Goal: Task Accomplishment & Management: Use online tool/utility

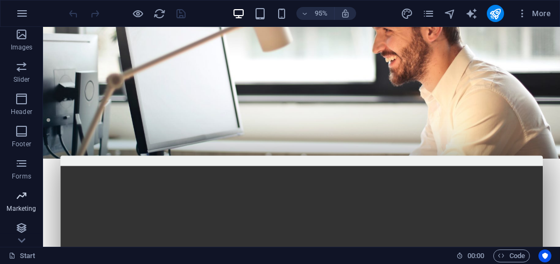
scroll to position [264, 0]
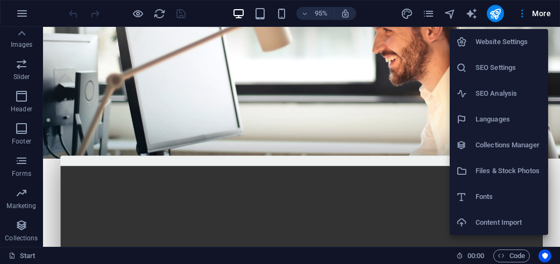
click at [409, 12] on div at bounding box center [280, 132] width 560 height 264
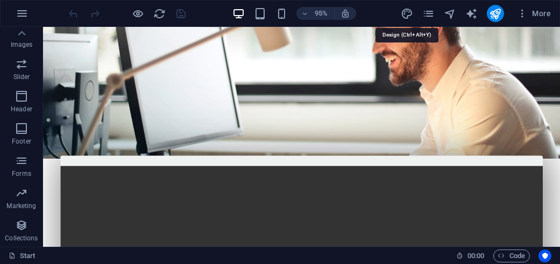
select select "px"
select select "300"
select select "px"
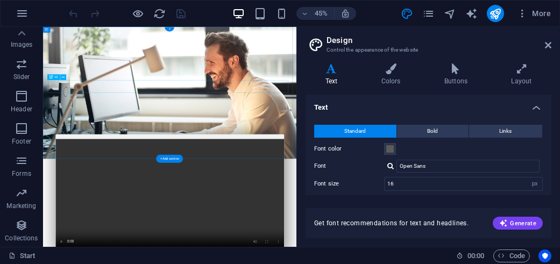
drag, startPoint x: 275, startPoint y: 164, endPoint x: 205, endPoint y: 104, distance: 92.4
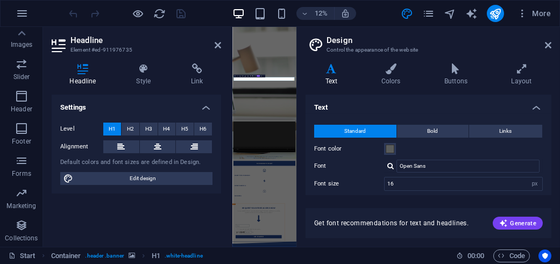
click at [338, 85] on div "Text Colors Buttons Layout Text Standard Bold Links Font color Font Open Sans F…" at bounding box center [429, 151] width 246 height 175
click at [215, 47] on icon at bounding box center [218, 45] width 6 height 9
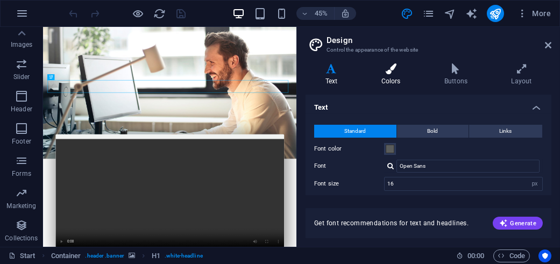
click at [383, 74] on icon at bounding box center [391, 69] width 59 height 11
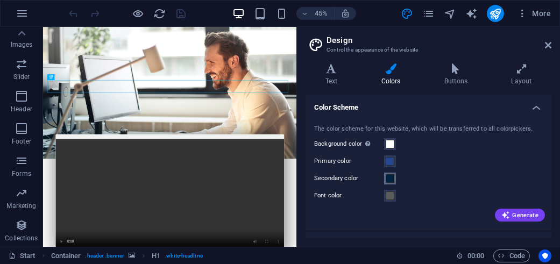
click at [390, 180] on span at bounding box center [390, 178] width 9 height 9
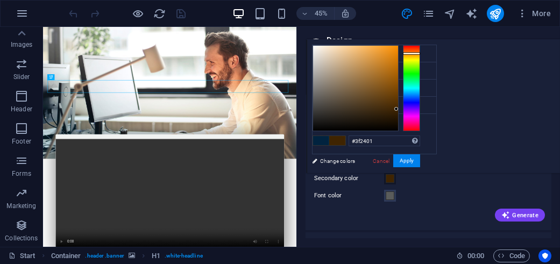
click at [420, 53] on div at bounding box center [411, 88] width 17 height 86
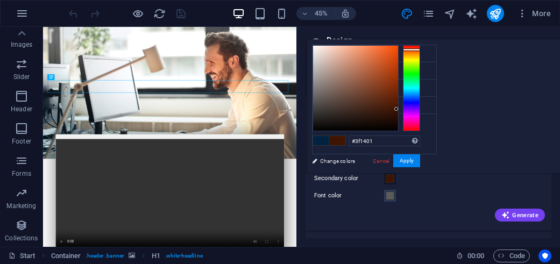
click at [420, 49] on div at bounding box center [411, 88] width 17 height 86
click at [398, 50] on div at bounding box center [355, 88] width 85 height 85
click at [399, 47] on div at bounding box center [356, 88] width 86 height 86
drag, startPoint x: 312, startPoint y: 100, endPoint x: 318, endPoint y: 101, distance: 6.0
click at [317, 101] on div "less Background color #ffffff Primary color #24478f Secondary color #f74a00 Fon…" at bounding box center [434, 106] width 254 height 134
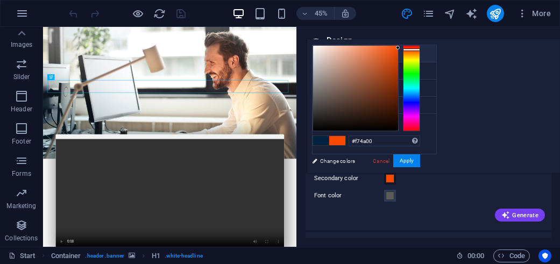
click at [326, 53] on li "Background color #ffffff" at bounding box center [375, 53] width 124 height 17
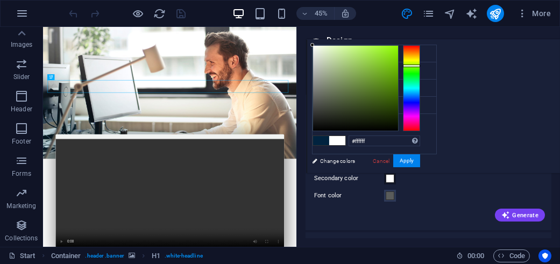
click at [420, 65] on div at bounding box center [411, 88] width 17 height 86
click at [399, 45] on div at bounding box center [356, 88] width 86 height 86
click at [398, 47] on div at bounding box center [355, 88] width 85 height 85
click at [398, 52] on div at bounding box center [355, 88] width 85 height 85
click at [420, 49] on div at bounding box center [411, 88] width 17 height 86
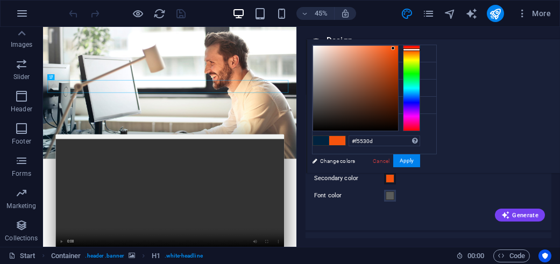
click at [398, 48] on div at bounding box center [355, 88] width 85 height 85
type input "#f95108"
click at [398, 47] on div at bounding box center [355, 88] width 85 height 85
click at [420, 155] on button "Apply" at bounding box center [407, 161] width 27 height 13
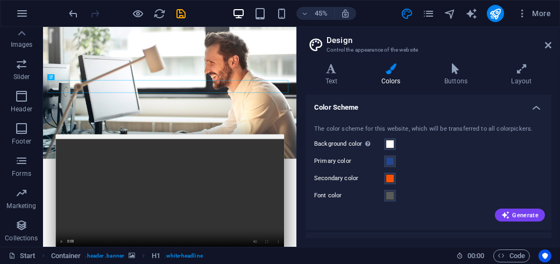
click at [389, 74] on icon at bounding box center [391, 69] width 59 height 11
click at [451, 72] on icon at bounding box center [456, 69] width 62 height 11
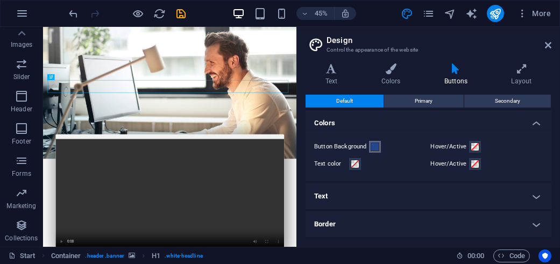
click at [379, 142] on button "Button Background" at bounding box center [375, 147] width 12 height 12
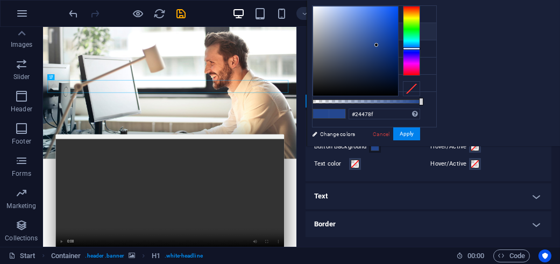
click at [346, 113] on span at bounding box center [338, 113] width 16 height 9
click at [420, 23] on div at bounding box center [411, 41] width 17 height 70
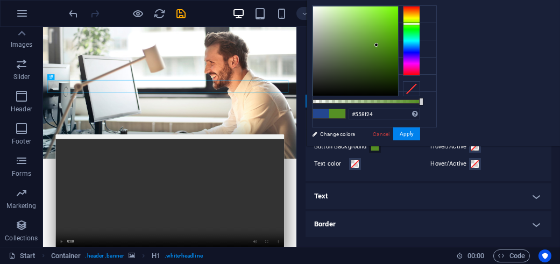
click at [426, 5] on div "#558f24 Supported formats #0852ed rgb(8, 82, 237) rgba(8, 82, 237, 90%) hsv(221…" at bounding box center [366, 152] width 119 height 302
type input "#73f702"
click at [398, 8] on div at bounding box center [355, 50] width 85 height 89
click at [420, 131] on button "Apply" at bounding box center [407, 134] width 27 height 13
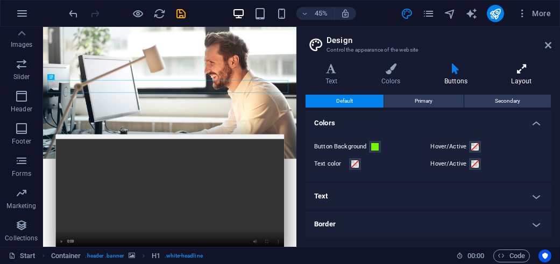
click at [515, 75] on h4 "Layout" at bounding box center [522, 75] width 60 height 23
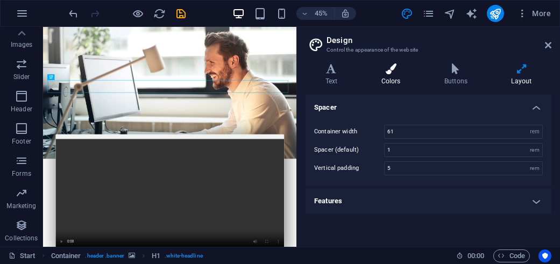
click at [407, 73] on icon at bounding box center [391, 69] width 59 height 11
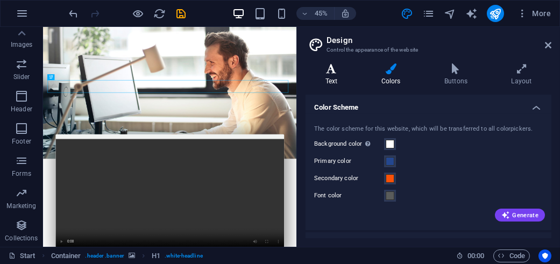
click at [353, 80] on h4 "Text" at bounding box center [334, 75] width 56 height 23
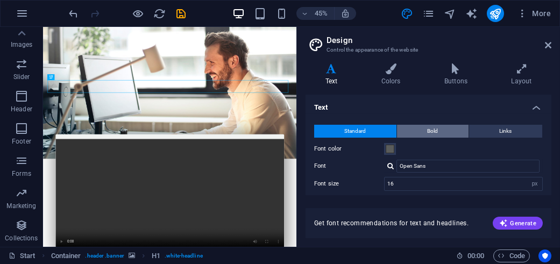
click at [432, 130] on span "Bold" at bounding box center [433, 131] width 11 height 13
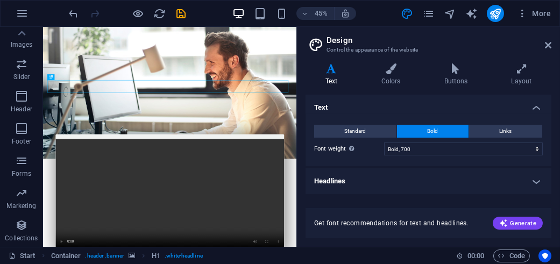
click at [368, 173] on h4 "Headlines" at bounding box center [429, 182] width 246 height 26
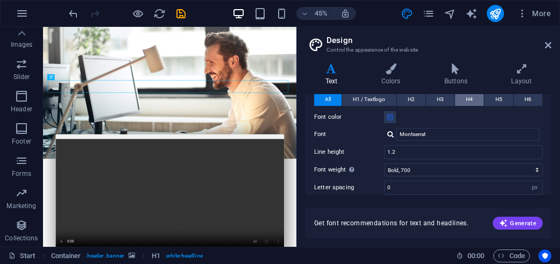
scroll to position [54, 0]
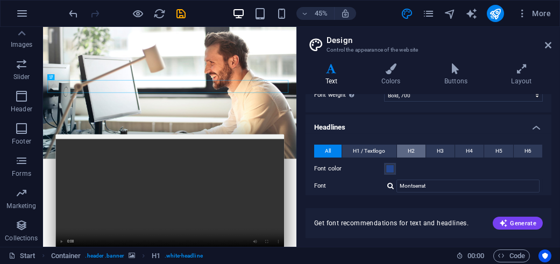
click at [407, 147] on button "H2" at bounding box center [411, 151] width 29 height 13
click at [439, 146] on span "H3" at bounding box center [440, 151] width 7 height 13
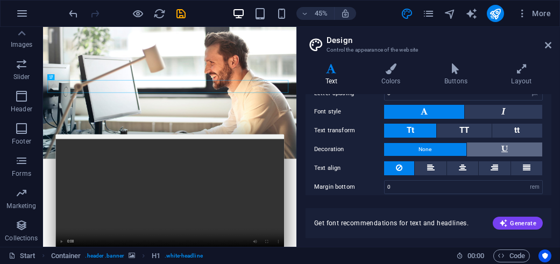
scroll to position [226, 0]
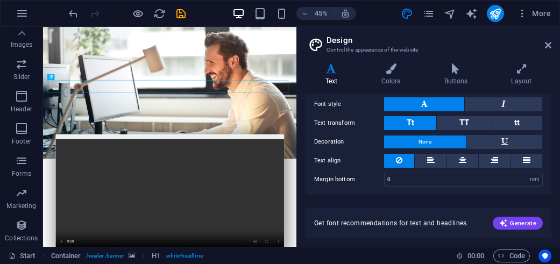
drag, startPoint x: 322, startPoint y: 86, endPoint x: 367, endPoint y: 59, distance: 52.6
click at [367, 60] on div "Variants Text Colors Buttons Layout Text Standard Bold Links Font color Font Op…" at bounding box center [428, 151] width 263 height 192
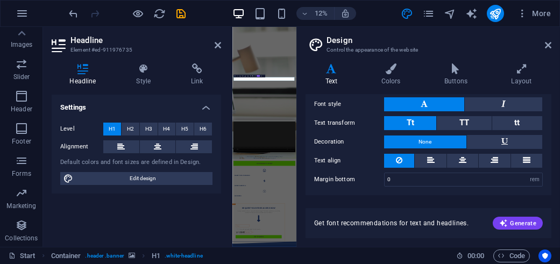
click at [158, 86] on h4 "Style" at bounding box center [145, 75] width 55 height 23
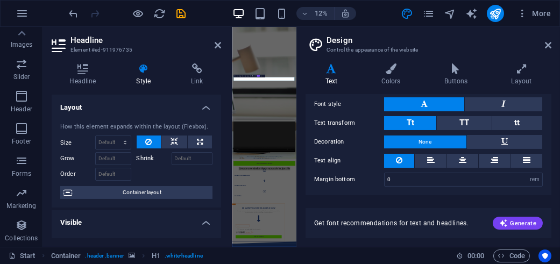
click at [115, 83] on h4 "Headline" at bounding box center [85, 75] width 67 height 23
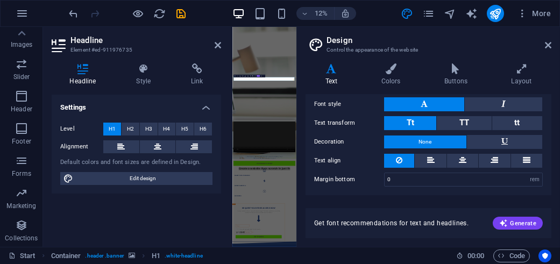
click at [119, 171] on div "Level H1 H2 H3 H4 H5 H6 Alignment Default colors and font sizes are defined in …" at bounding box center [137, 154] width 170 height 80
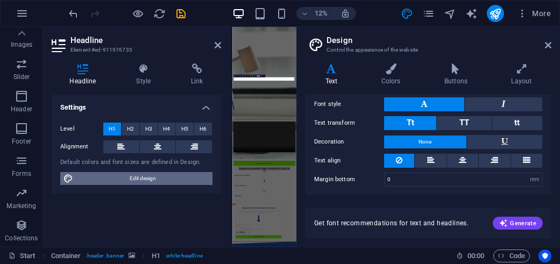
click at [116, 173] on span "Edit design" at bounding box center [142, 178] width 133 height 13
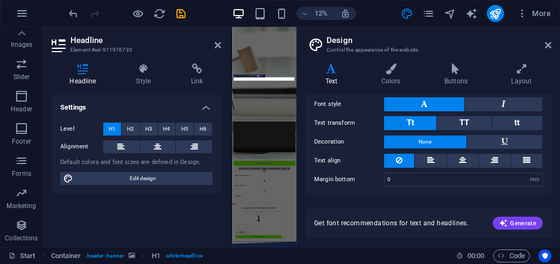
click at [317, 74] on icon at bounding box center [332, 69] width 52 height 11
click at [338, 79] on h4 "Text" at bounding box center [334, 75] width 56 height 23
click at [78, 73] on icon at bounding box center [83, 69] width 62 height 11
click at [150, 82] on h4 "Style" at bounding box center [145, 75] width 55 height 23
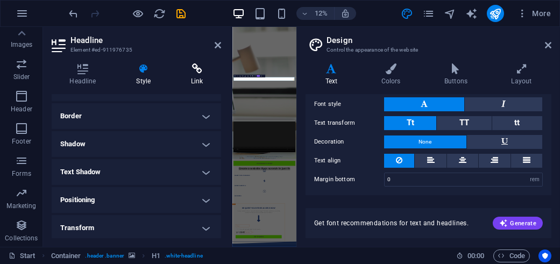
scroll to position [95, 0]
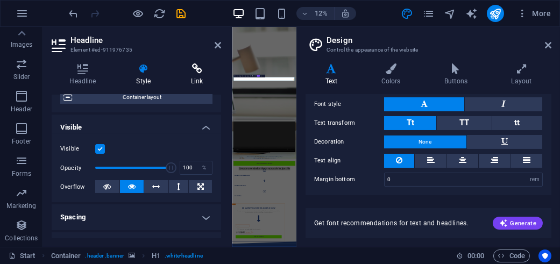
click at [179, 85] on div "Headline Style Link Settings Level H1 H2 H3 H4 H5 H6 Alignment Default colors a…" at bounding box center [137, 151] width 170 height 175
click at [214, 49] on header "Headline Element #ed-911976735" at bounding box center [137, 41] width 170 height 28
click at [215, 46] on icon at bounding box center [218, 45] width 6 height 9
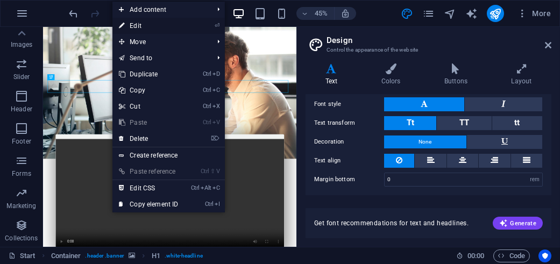
click at [136, 27] on link "⏎ Edit" at bounding box center [149, 26] width 72 height 16
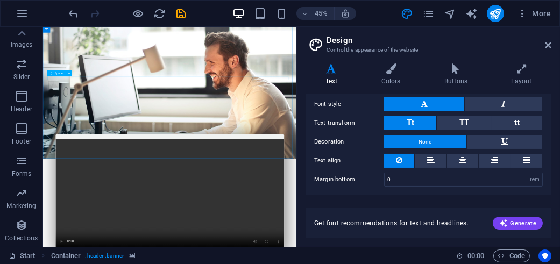
click at [57, 73] on span "Spacer" at bounding box center [59, 73] width 9 height 3
click at [70, 72] on icon at bounding box center [69, 73] width 3 height 5
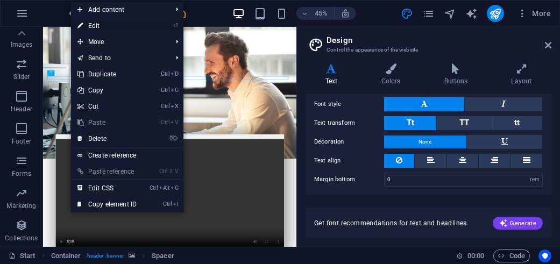
click at [93, 26] on link "⏎ Edit" at bounding box center [107, 26] width 72 height 16
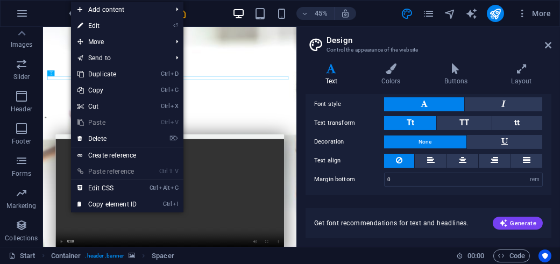
select select "px"
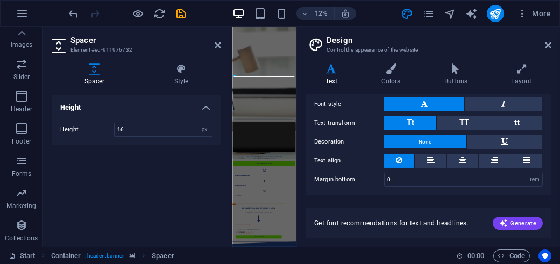
click at [143, 45] on h3 "Element #ed-911976732" at bounding box center [135, 50] width 129 height 10
click at [216, 46] on icon at bounding box center [218, 45] width 6 height 9
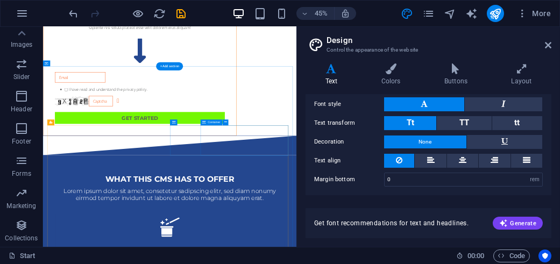
scroll to position [950, 0]
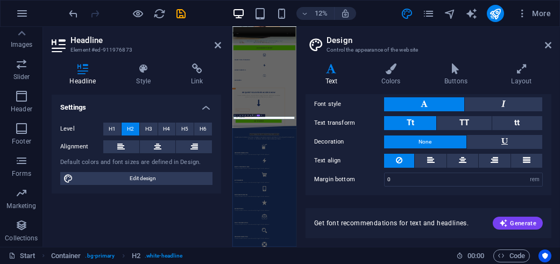
click at [99, 103] on h4 "Settings" at bounding box center [137, 104] width 170 height 19
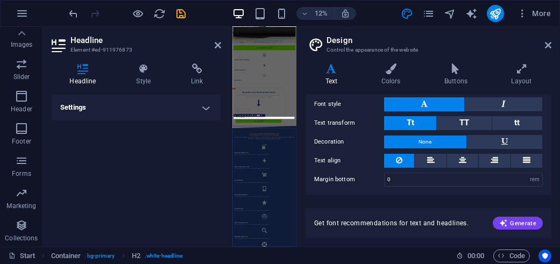
click at [106, 107] on h4 "Settings" at bounding box center [137, 108] width 170 height 26
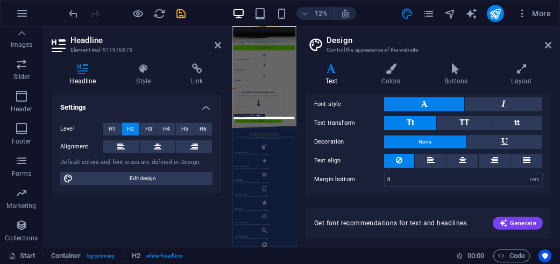
drag, startPoint x: 553, startPoint y: 53, endPoint x: 552, endPoint y: 47, distance: 5.5
click at [553, 48] on aside "Design Control the appearance of the website Variants Text Colors Buttons Layou…" at bounding box center [429, 137] width 264 height 220
click at [552, 47] on aside "Design Control the appearance of the website Variants Text Colors Buttons Layou…" at bounding box center [429, 137] width 264 height 220
click at [551, 47] on icon at bounding box center [548, 45] width 6 height 9
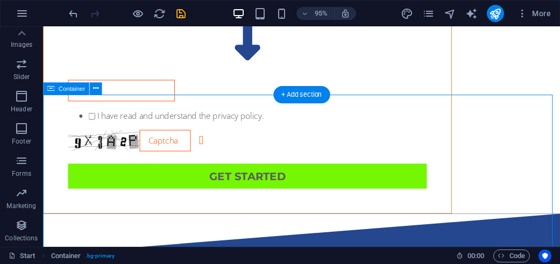
drag, startPoint x: 240, startPoint y: 220, endPoint x: 258, endPoint y: 184, distance: 40.5
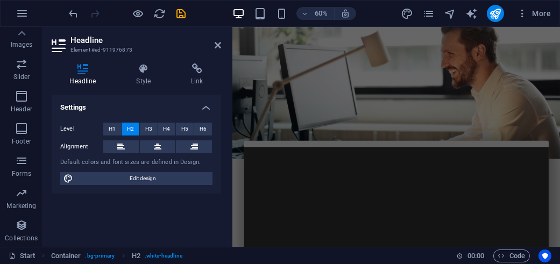
scroll to position [0, 0]
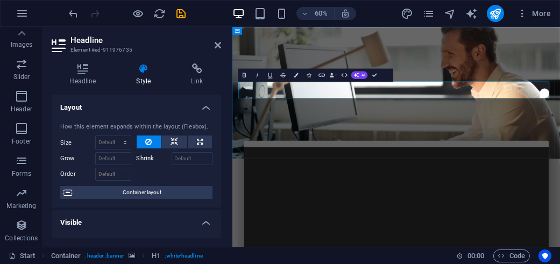
drag, startPoint x: 460, startPoint y: 143, endPoint x: 423, endPoint y: 153, distance: 38.5
click at [431, 149] on div "Create a website from scratch in just 1h Lorem ipsum dolor sit amet, consetetur…" at bounding box center [505, 137] width 546 height 220
drag, startPoint x: 374, startPoint y: 134, endPoint x: 463, endPoint y: 138, distance: 89.5
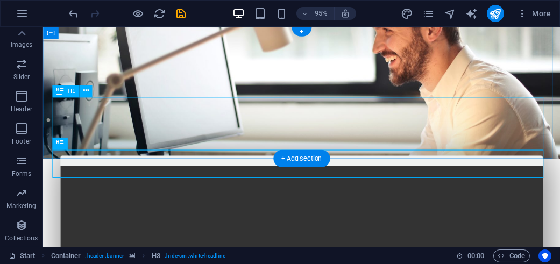
click at [314, 235] on div "Create a Personalized Childrens Story from scratch in just minutes" at bounding box center [315, 264] width 508 height 58
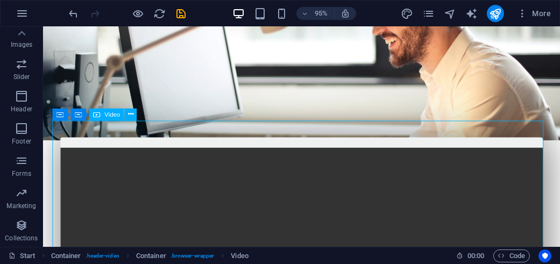
scroll to position [54, 0]
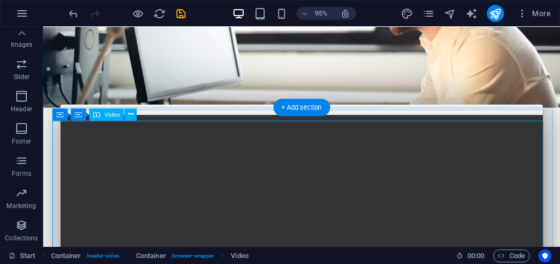
click at [274, 142] on figure at bounding box center [315, 247] width 508 height 254
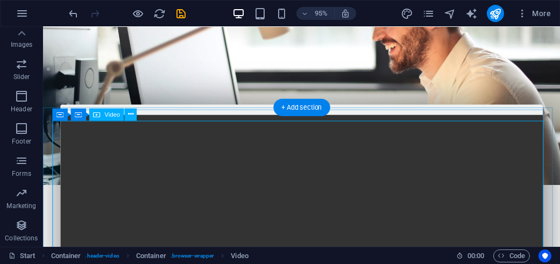
select select "%"
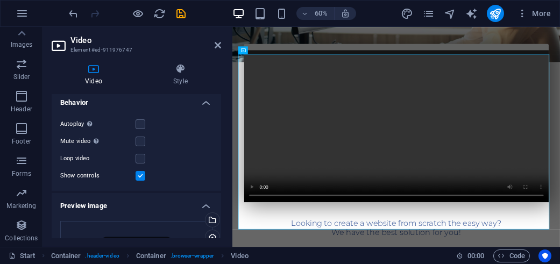
scroll to position [0, 0]
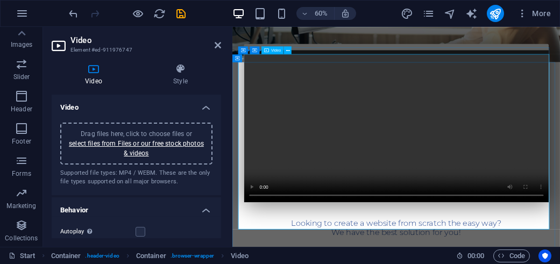
click at [363, 131] on figure at bounding box center [505, 193] width 508 height 254
click at [270, 53] on div "Video" at bounding box center [273, 50] width 22 height 8
click at [275, 48] on span "Video" at bounding box center [276, 50] width 10 height 4
click at [197, 112] on h4 "Video" at bounding box center [137, 104] width 170 height 19
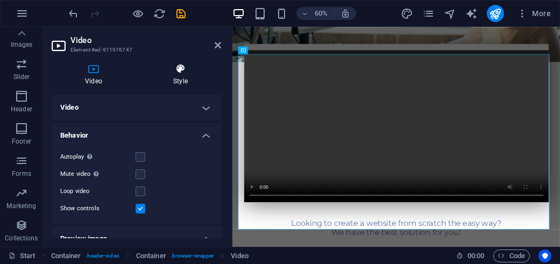
click at [190, 72] on icon at bounding box center [180, 69] width 81 height 11
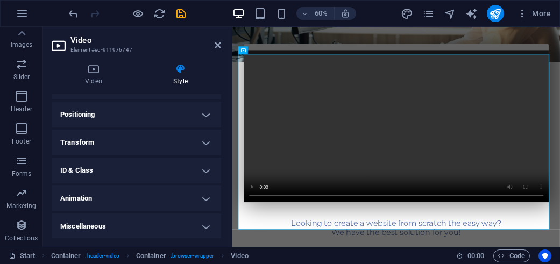
scroll to position [311, 0]
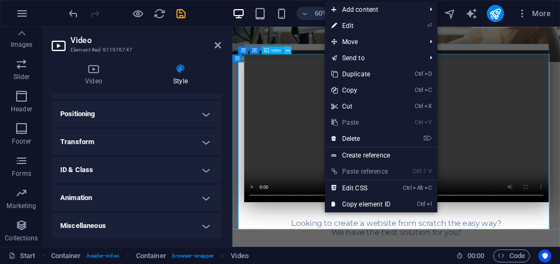
click at [289, 48] on icon at bounding box center [288, 50] width 4 height 7
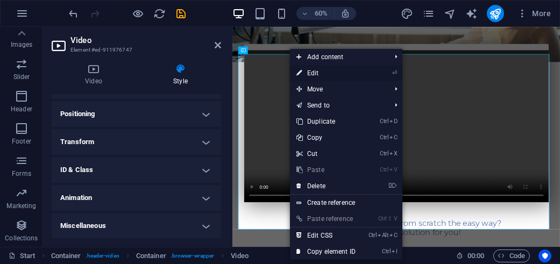
click at [314, 75] on link "⏎ Edit" at bounding box center [326, 73] width 72 height 16
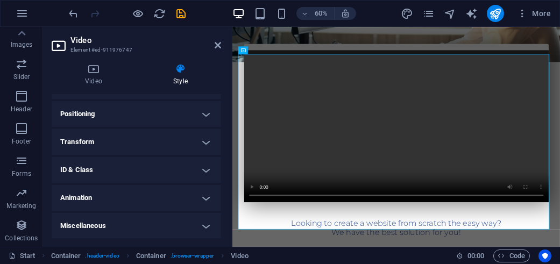
click at [97, 115] on h4 "Positioning" at bounding box center [137, 114] width 170 height 26
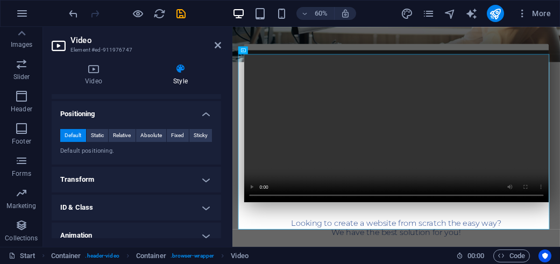
click at [104, 115] on h4 "Positioning" at bounding box center [137, 110] width 170 height 19
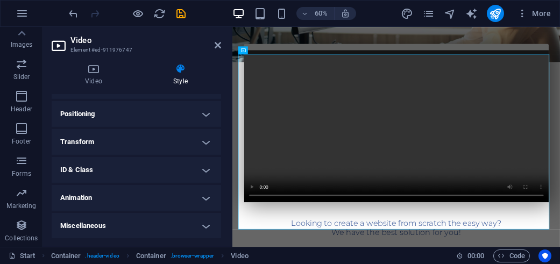
click at [107, 241] on div "Video Style Video Drag files here, click to choose files or select files from F…" at bounding box center [136, 151] width 187 height 192
click at [115, 230] on h4 "Miscellaneous" at bounding box center [137, 226] width 170 height 26
click at [104, 258] on span ". header-video" at bounding box center [103, 256] width 34 height 13
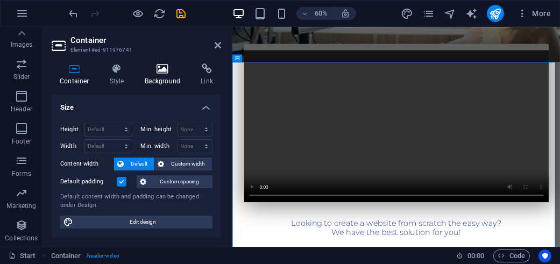
click at [162, 64] on icon at bounding box center [163, 69] width 52 height 11
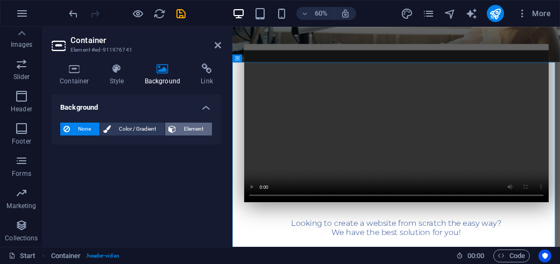
click at [186, 129] on span "Element" at bounding box center [194, 129] width 30 height 13
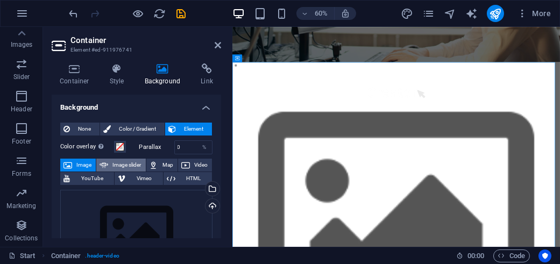
click at [116, 166] on span "Image slider" at bounding box center [126, 165] width 31 height 13
select select "ms"
select select "s"
select select "progressive"
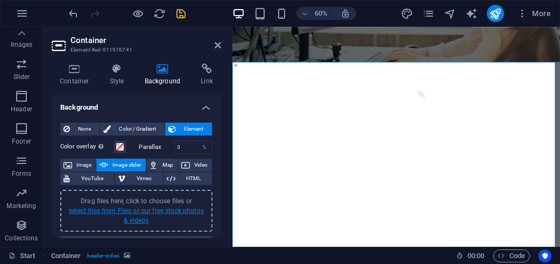
scroll to position [54, 0]
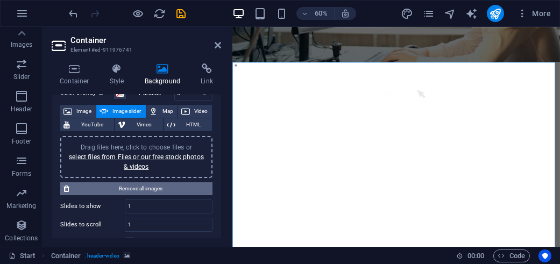
click at [156, 185] on span "Remove all images" at bounding box center [141, 189] width 137 height 13
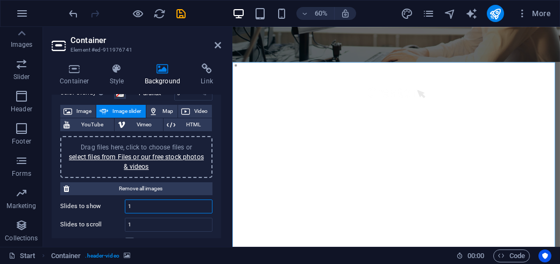
click at [146, 208] on input "1" at bounding box center [168, 206] width 87 height 13
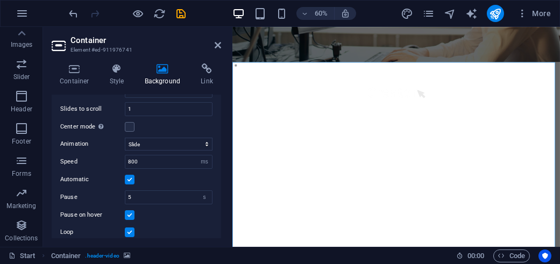
scroll to position [121, 0]
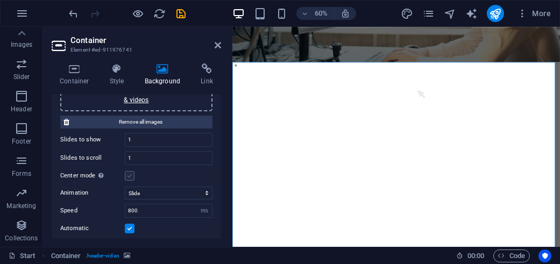
click at [132, 175] on label at bounding box center [130, 176] width 10 height 10
click at [0, 0] on input "Center mode Enables centered view with partial previous/next slide. Use with od…" at bounding box center [0, 0] width 0 height 0
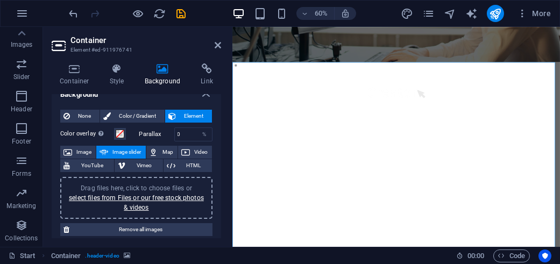
scroll to position [0, 0]
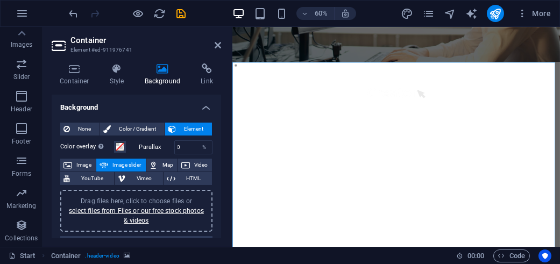
click at [122, 166] on span "Image slider" at bounding box center [126, 165] width 31 height 13
click at [131, 212] on link "select files from Files or our free stock photos & videos" at bounding box center [136, 215] width 135 height 17
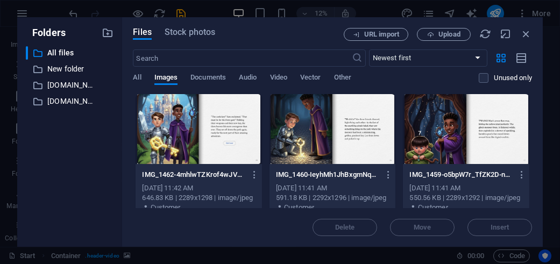
click at [234, 141] on div at bounding box center [199, 129] width 127 height 70
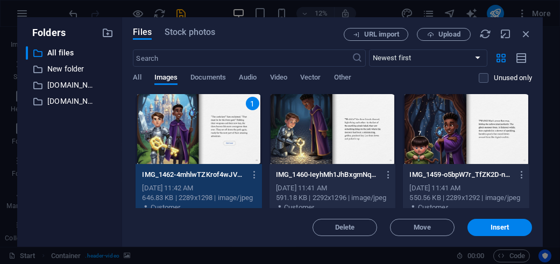
click at [376, 129] on div at bounding box center [333, 129] width 127 height 70
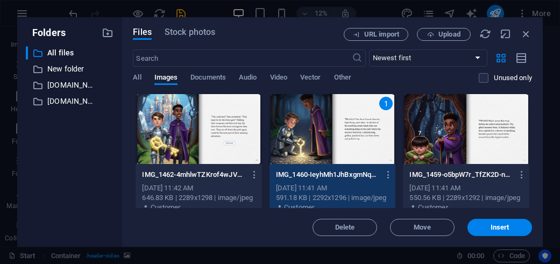
click at [452, 115] on div at bounding box center [466, 129] width 127 height 70
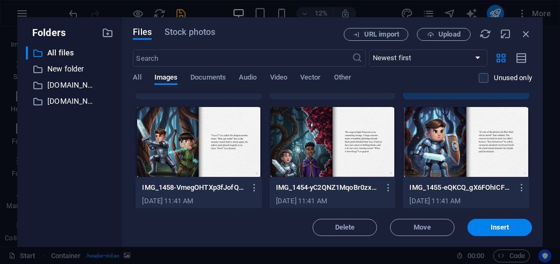
scroll to position [125, 0]
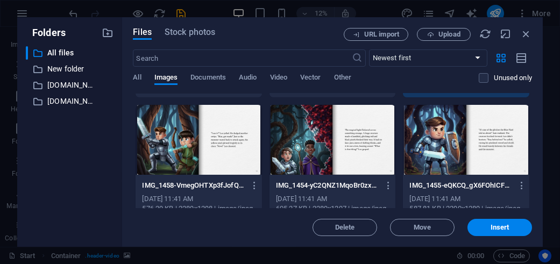
click at [242, 136] on div at bounding box center [199, 140] width 127 height 70
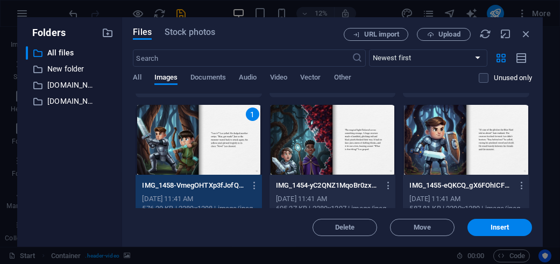
click at [371, 148] on div at bounding box center [333, 140] width 127 height 70
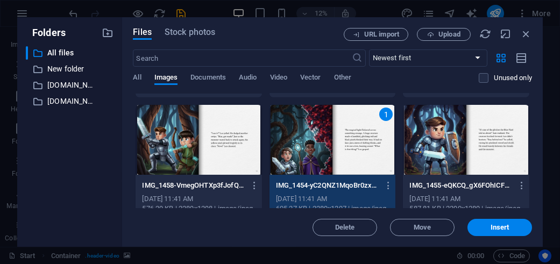
click at [470, 135] on div at bounding box center [466, 140] width 127 height 70
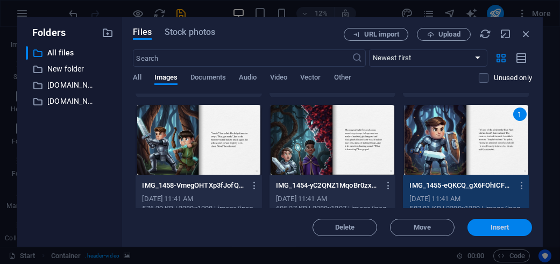
click at [503, 231] on span "Insert" at bounding box center [500, 228] width 19 height 6
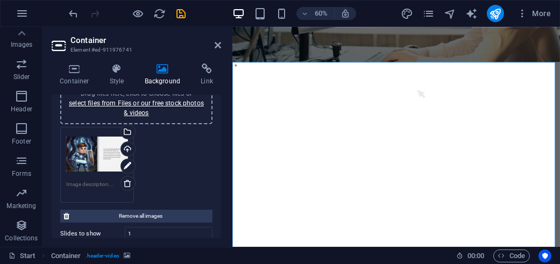
scroll to position [162, 0]
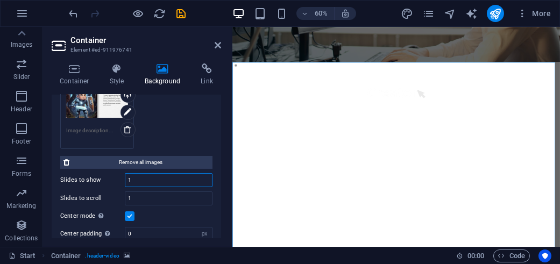
click at [147, 177] on input "1" at bounding box center [168, 180] width 87 height 13
type input "6"
click at [150, 198] on input "1" at bounding box center [168, 198] width 87 height 13
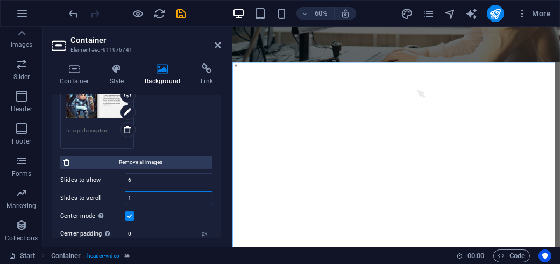
type input "7"
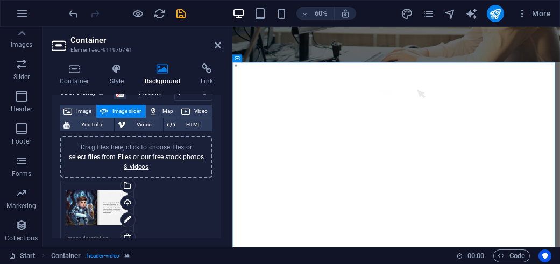
scroll to position [108, 0]
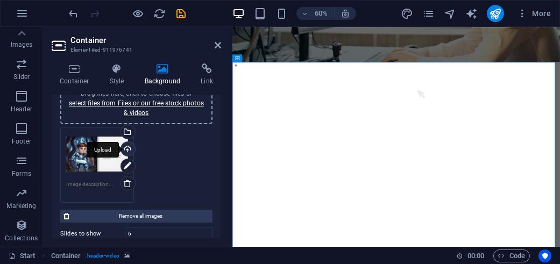
click at [128, 150] on div "Upload" at bounding box center [127, 150] width 16 height 16
type input "6"
click at [163, 115] on div "Drag files here, click to choose files or select files from Files or our free s…" at bounding box center [136, 103] width 139 height 29
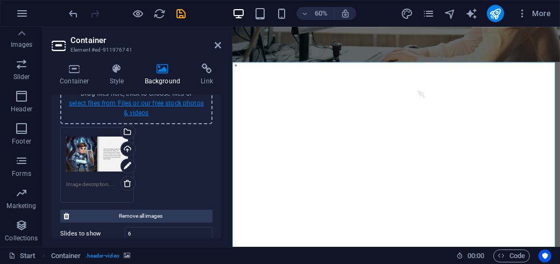
click at [129, 100] on link "select files from Files or our free stock photos & videos" at bounding box center [136, 108] width 135 height 17
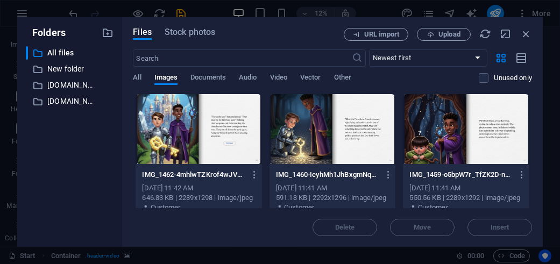
click at [304, 146] on div at bounding box center [333, 129] width 127 height 70
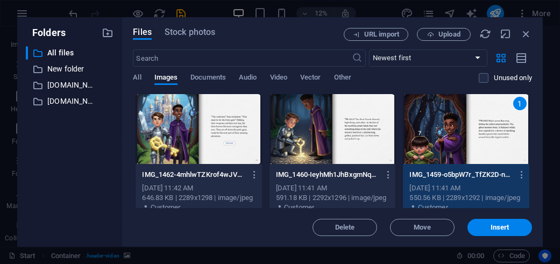
click at [305, 123] on div at bounding box center [333, 129] width 127 height 70
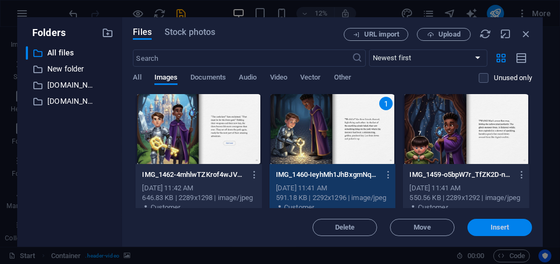
click at [521, 229] on span "Insert" at bounding box center [500, 228] width 56 height 6
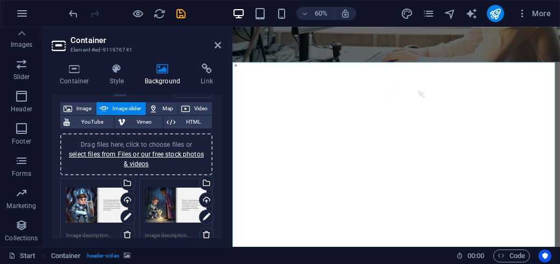
scroll to position [54, 0]
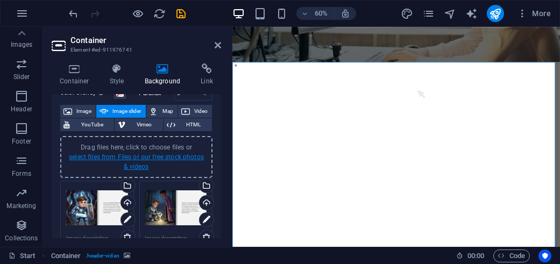
click at [137, 153] on link "select files from Files or our free stock photos & videos" at bounding box center [136, 161] width 135 height 17
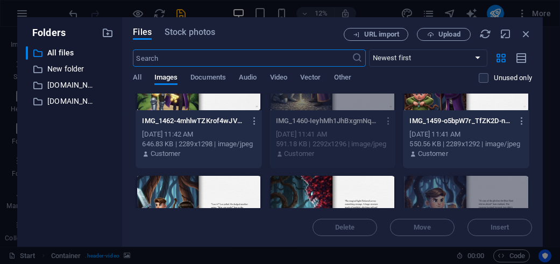
scroll to position [0, 0]
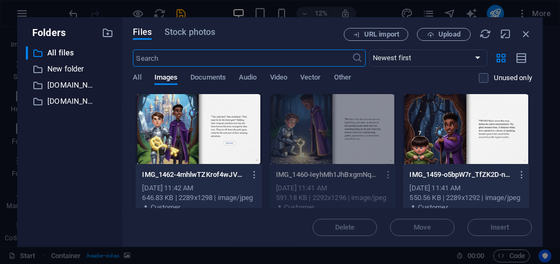
click at [451, 129] on div at bounding box center [466, 129] width 127 height 70
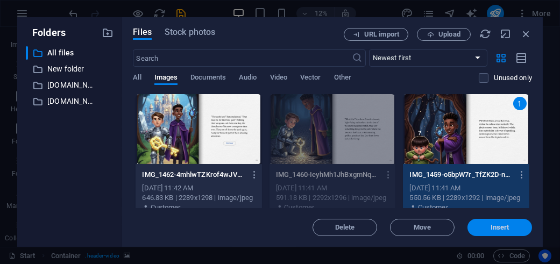
click at [504, 231] on span "Insert" at bounding box center [500, 228] width 19 height 6
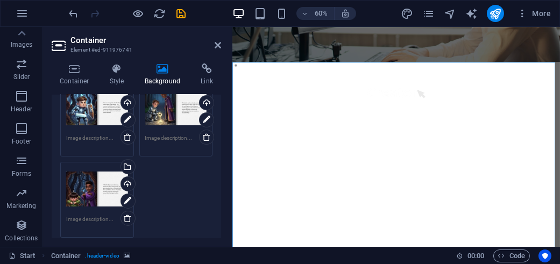
scroll to position [108, 0]
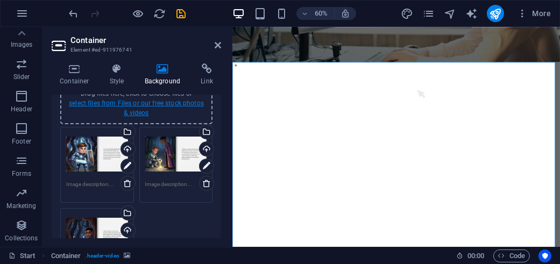
click at [157, 106] on link "select files from Files or our free stock photos & videos" at bounding box center [136, 108] width 135 height 17
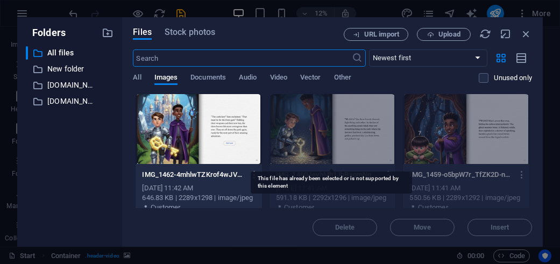
scroll to position [54, 0]
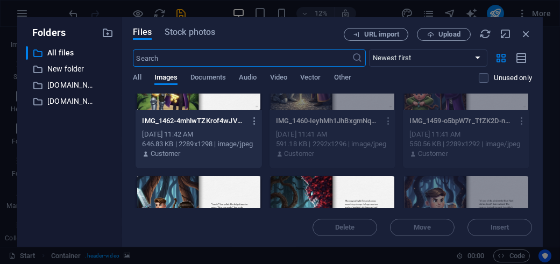
click at [162, 195] on div at bounding box center [199, 211] width 127 height 70
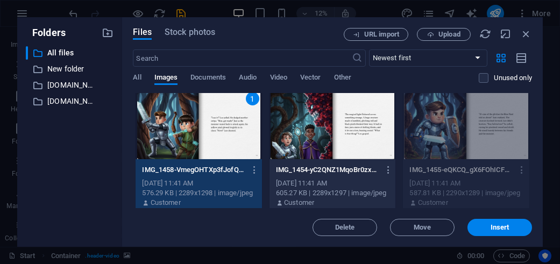
scroll to position [162, 0]
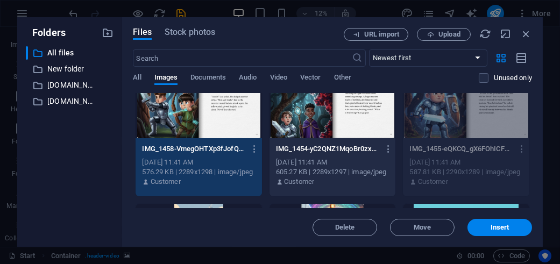
click at [348, 120] on div at bounding box center [333, 103] width 127 height 70
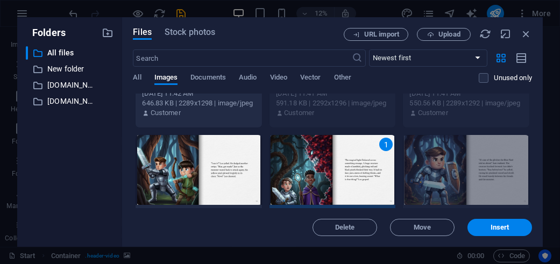
scroll to position [108, 0]
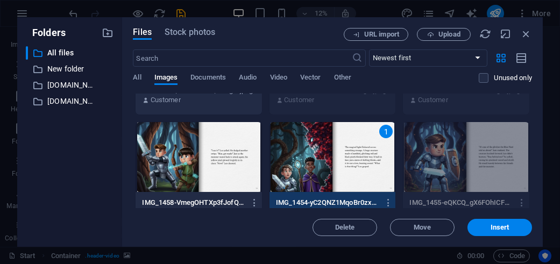
click at [247, 133] on div at bounding box center [199, 157] width 127 height 70
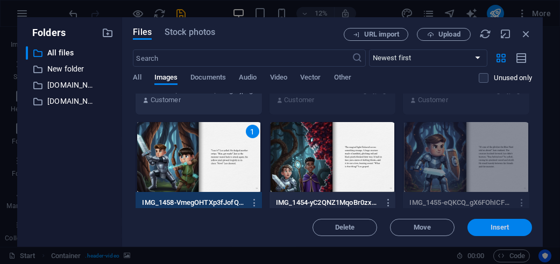
click at [492, 231] on span "Insert" at bounding box center [500, 228] width 19 height 6
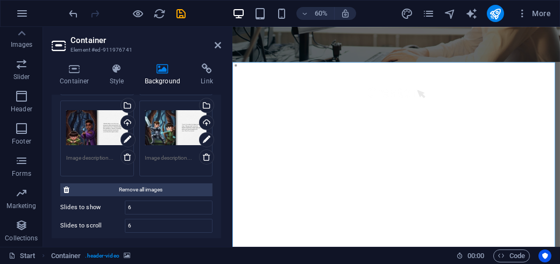
scroll to position [269, 0]
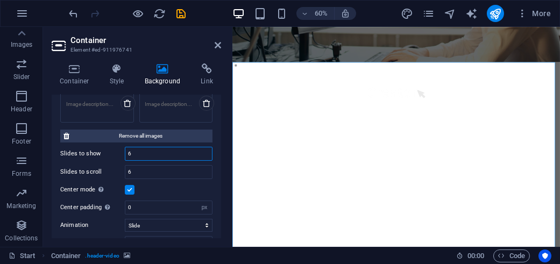
click at [158, 150] on input "6" at bounding box center [168, 154] width 87 height 13
type input "4"
click at [154, 165] on div "6" at bounding box center [169, 172] width 88 height 14
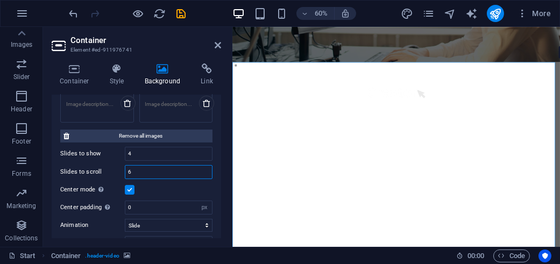
click at [150, 167] on input "6" at bounding box center [168, 172] width 87 height 13
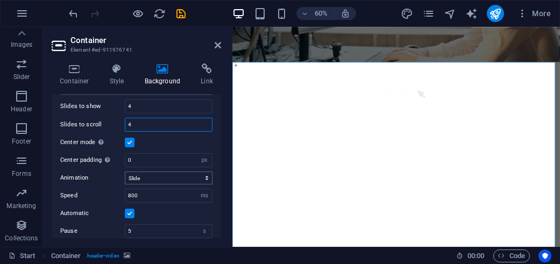
scroll to position [323, 0]
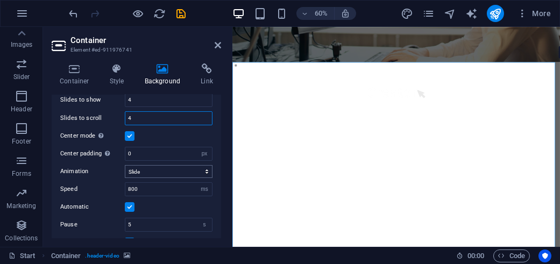
type input "4"
click at [165, 169] on select "Slide Fade" at bounding box center [169, 171] width 88 height 13
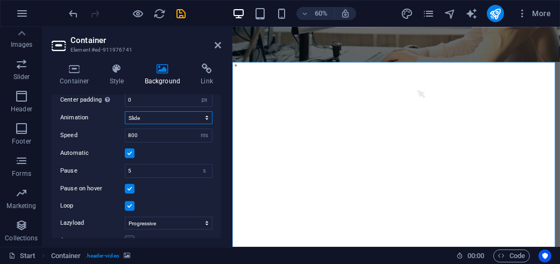
scroll to position [409, 0]
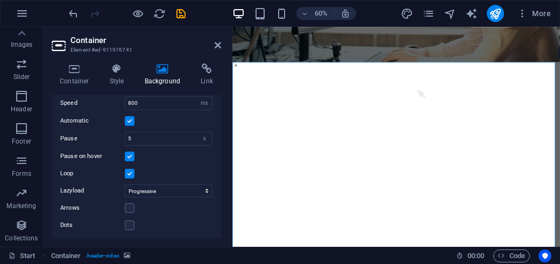
click at [125, 219] on div "Dots" at bounding box center [136, 225] width 152 height 13
click at [132, 223] on label at bounding box center [130, 226] width 10 height 10
click at [0, 0] on input "Dots" at bounding box center [0, 0] width 0 height 0
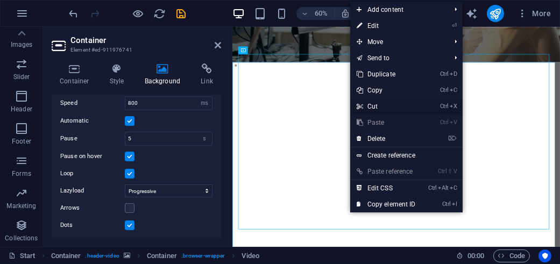
click at [371, 106] on link "Ctrl X Cut" at bounding box center [386, 107] width 72 height 16
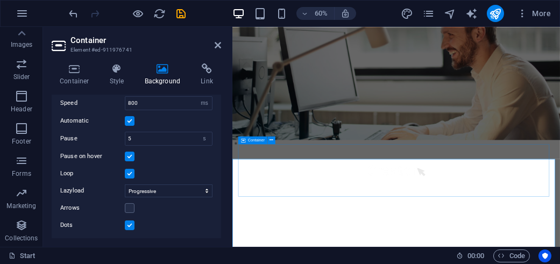
scroll to position [0, 0]
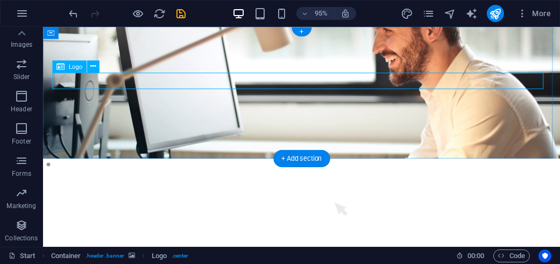
click at [316, 209] on div at bounding box center [315, 217] width 508 height 17
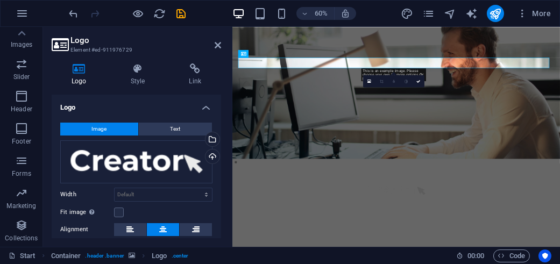
click at [456, 77] on figure at bounding box center [505, 137] width 546 height 220
select select "vh"
select select "banner"
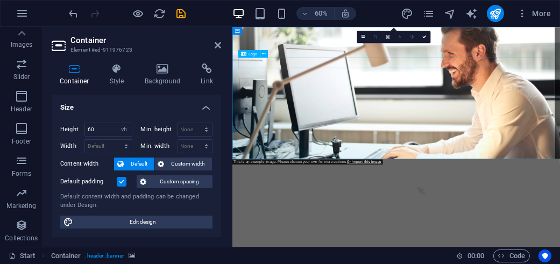
click at [256, 54] on span "Logo" at bounding box center [253, 54] width 9 height 4
click at [246, 52] on icon at bounding box center [243, 54] width 5 height 8
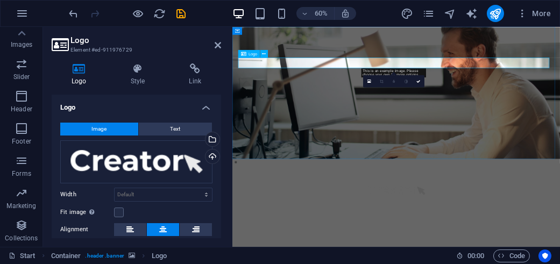
click at [246, 52] on icon at bounding box center [243, 54] width 5 height 8
click at [105, 127] on span "Image" at bounding box center [99, 129] width 15 height 13
click at [113, 167] on div "Drag files here, click to choose files or select files from Files or our free s…" at bounding box center [136, 162] width 152 height 43
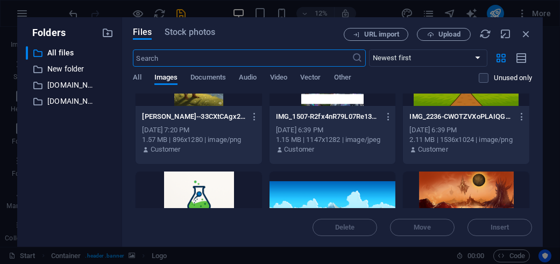
scroll to position [377, 0]
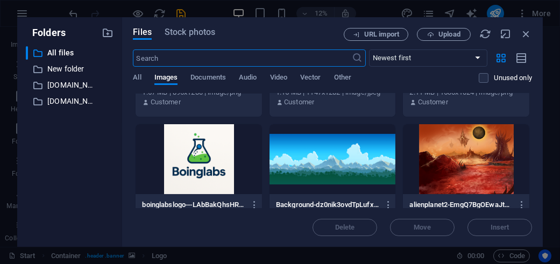
click at [191, 159] on div at bounding box center [199, 159] width 127 height 70
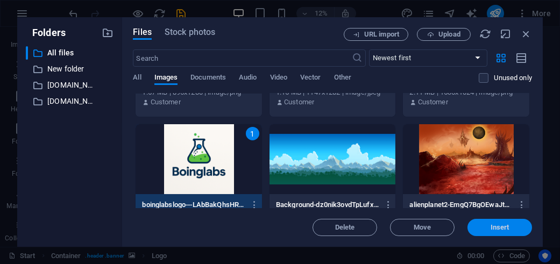
click at [487, 227] on span "Insert" at bounding box center [500, 228] width 56 height 6
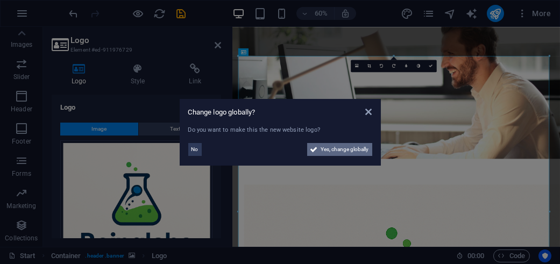
click at [337, 145] on span "Yes, change globally" at bounding box center [345, 149] width 48 height 13
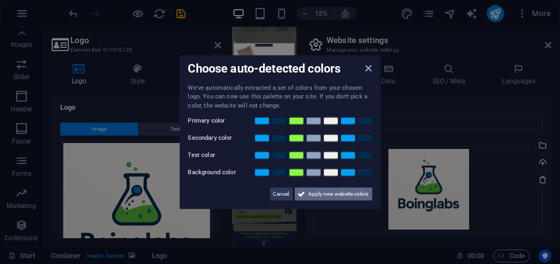
click at [313, 194] on span "Apply new website colors" at bounding box center [339, 194] width 60 height 13
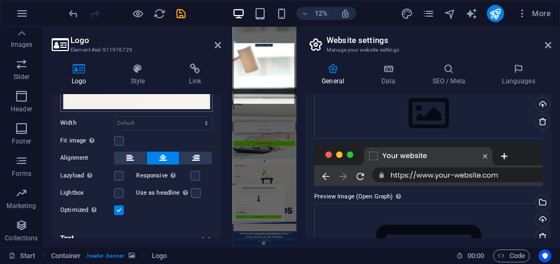
scroll to position [191, 0]
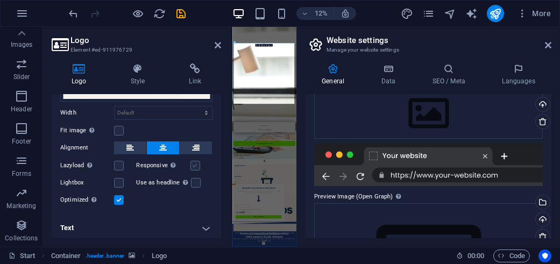
click at [191, 162] on label at bounding box center [196, 166] width 10 height 10
click at [0, 0] on input "Responsive Automatically load retina image and smartphone optimized sizes." at bounding box center [0, 0] width 0 height 0
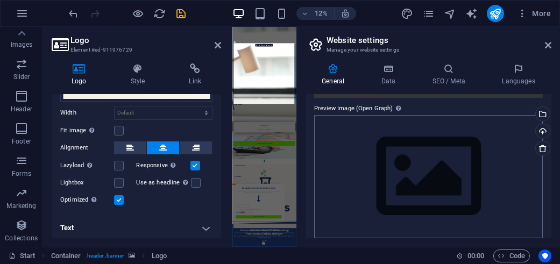
scroll to position [258, 0]
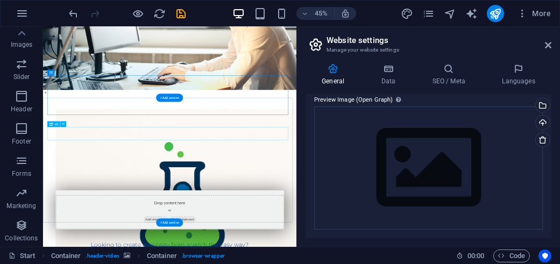
scroll to position [162, 0]
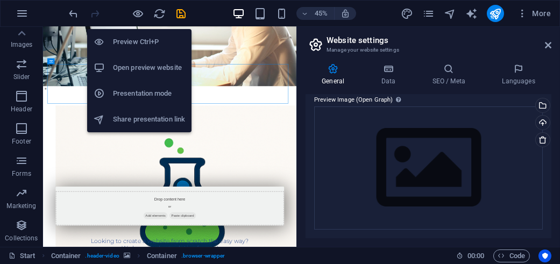
click at [131, 50] on li "Preview Ctrl+P" at bounding box center [139, 42] width 104 height 26
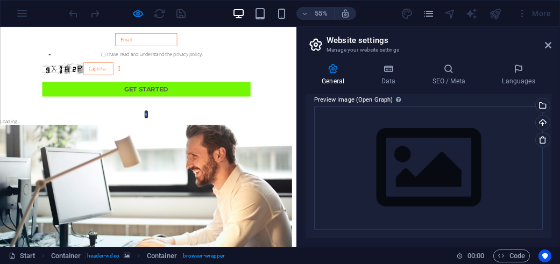
click at [268, 179] on button "×" at bounding box center [265, 185] width 5 height 13
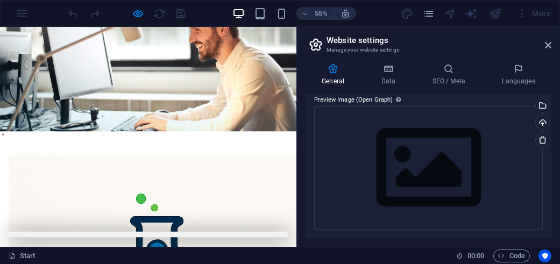
scroll to position [50, 0]
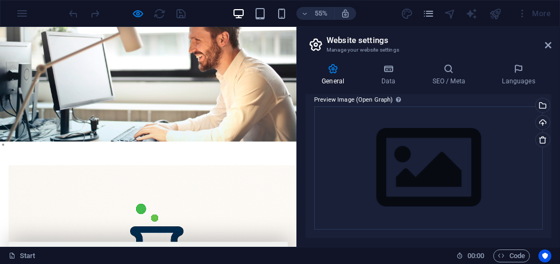
scroll to position [0, 0]
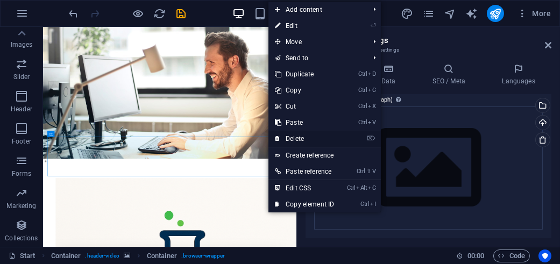
click at [295, 134] on link "⌦ Delete" at bounding box center [305, 139] width 72 height 16
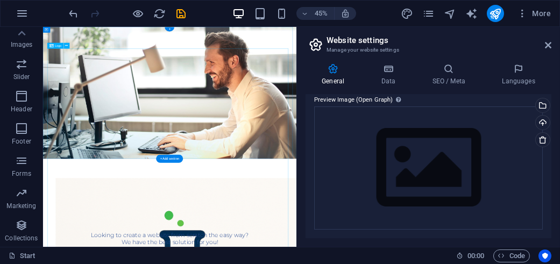
scroll to position [108, 0]
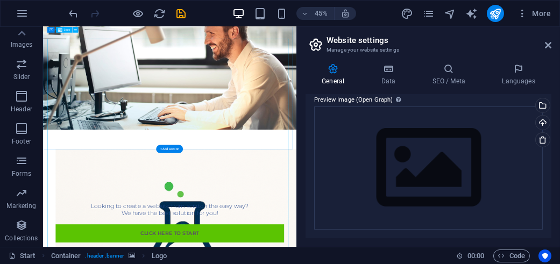
scroll to position [0, 0]
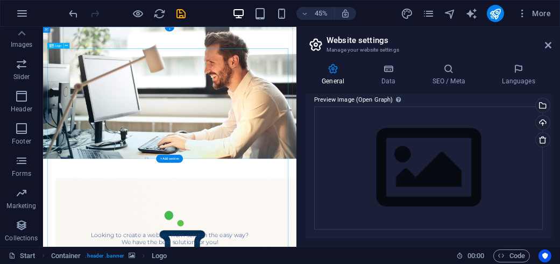
drag, startPoint x: 269, startPoint y: 199, endPoint x: 308, endPoint y: 137, distance: 73.1
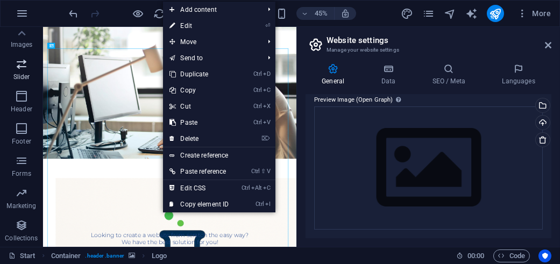
click at [6, 83] on button "Slider" at bounding box center [21, 69] width 43 height 32
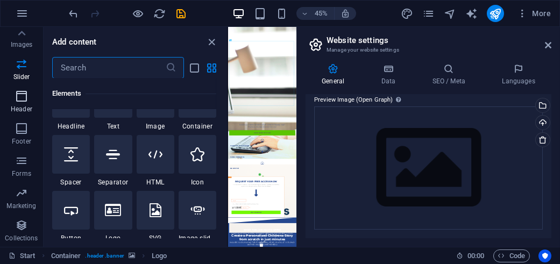
click at [24, 86] on button "Header" at bounding box center [21, 102] width 43 height 32
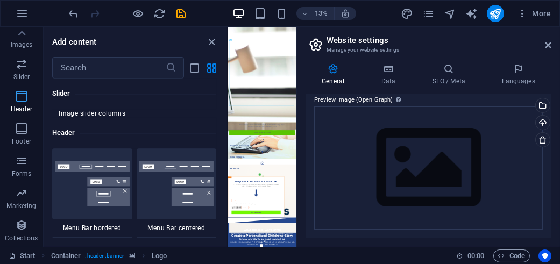
scroll to position [6483, 0]
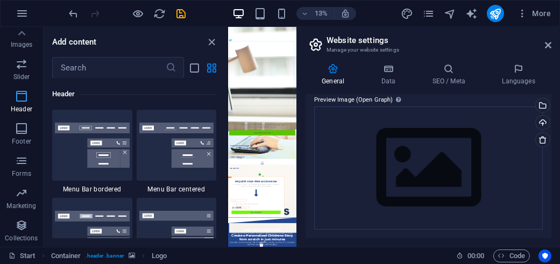
click at [23, 95] on icon "button" at bounding box center [21, 96] width 13 height 13
click at [80, 132] on img at bounding box center [92, 145] width 75 height 45
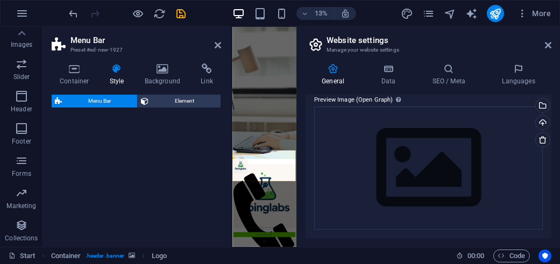
select select "rem"
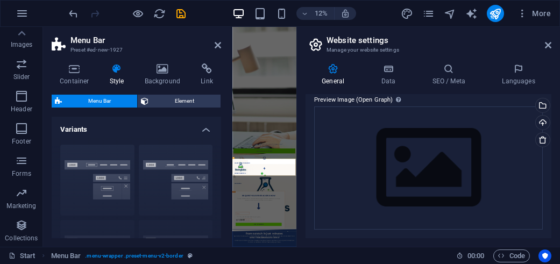
click at [192, 127] on h4 "Variants" at bounding box center [137, 126] width 170 height 19
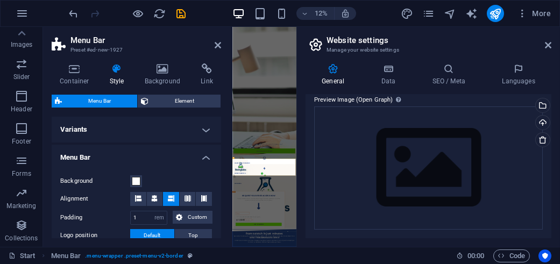
click at [192, 127] on h4 "Variants" at bounding box center [137, 130] width 170 height 26
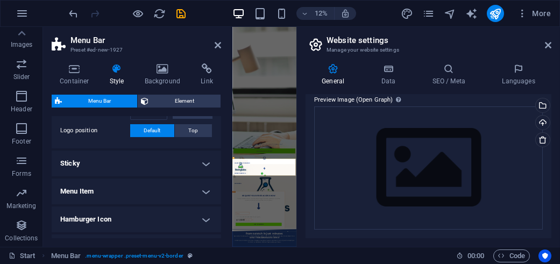
scroll to position [269, 0]
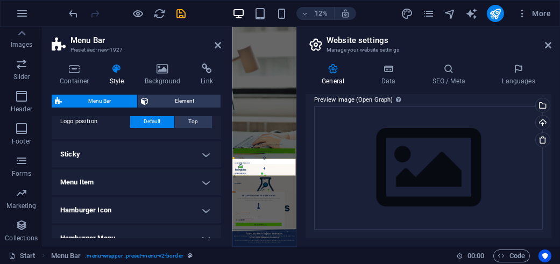
click at [188, 156] on h4 "Sticky" at bounding box center [137, 155] width 170 height 26
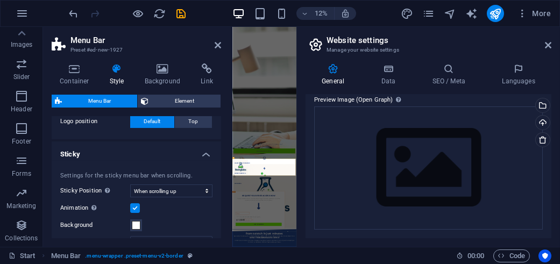
click at [132, 204] on label at bounding box center [135, 209] width 10 height 10
click at [0, 0] on input "Animation Sets a smooth transition when sticky menu appears" at bounding box center [0, 0] width 0 height 0
click at [132, 204] on label at bounding box center [135, 209] width 10 height 10
click at [0, 0] on input "Animation Sets a smooth transition when sticky menu appears" at bounding box center [0, 0] width 0 height 0
click at [158, 191] on select "Off Instant After menu After banner When scrolling up" at bounding box center [171, 191] width 82 height 13
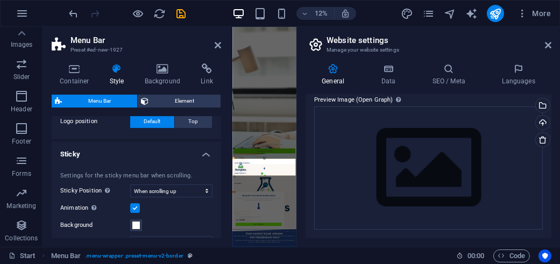
click at [168, 177] on div "Settings for the sticky menu bar when scrolling." at bounding box center [136, 176] width 152 height 9
click at [186, 153] on h4 "Sticky" at bounding box center [137, 151] width 170 height 19
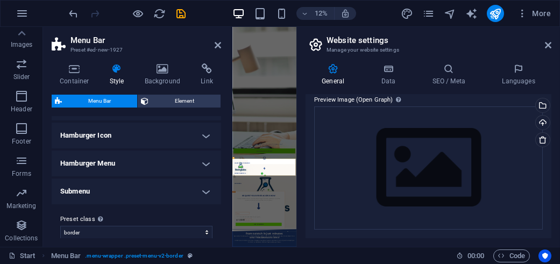
scroll to position [352, 0]
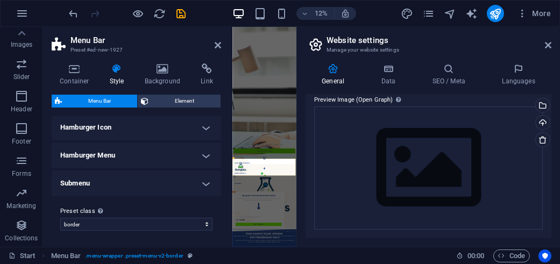
click at [137, 158] on h4 "Hamburger Menu" at bounding box center [137, 156] width 170 height 26
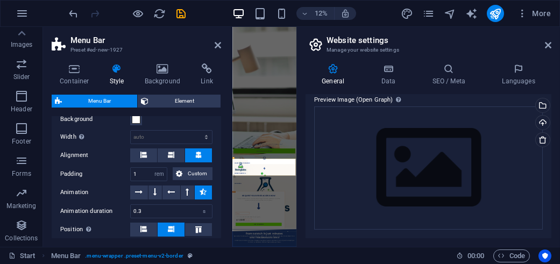
scroll to position [460, 0]
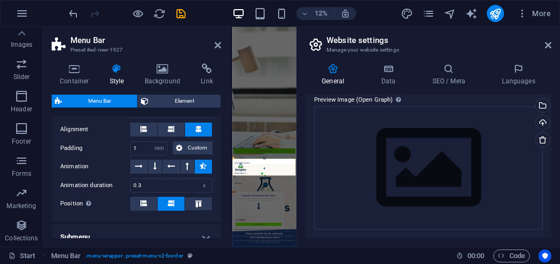
drag, startPoint x: 122, startPoint y: 176, endPoint x: 92, endPoint y: 149, distance: 40.8
click at [92, 149] on label "Padding" at bounding box center [95, 148] width 70 height 13
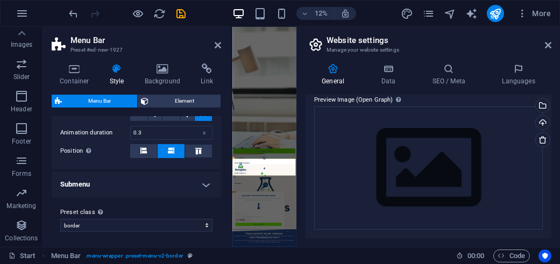
click at [175, 180] on h4 "Submenu" at bounding box center [137, 185] width 170 height 26
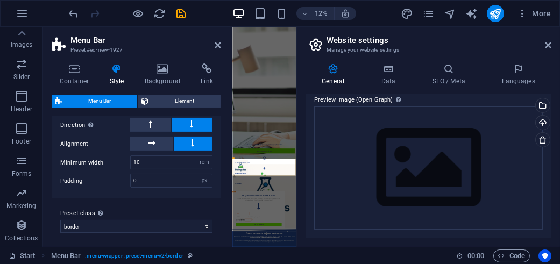
scroll to position [591, 0]
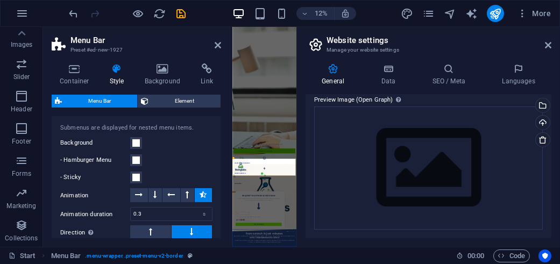
drag, startPoint x: 157, startPoint y: 192, endPoint x: 85, endPoint y: 118, distance: 103.2
click at [83, 118] on div "Submenus are displayed for nested menu items. Background - Hamburger Menu - Sti…" at bounding box center [137, 210] width 174 height 194
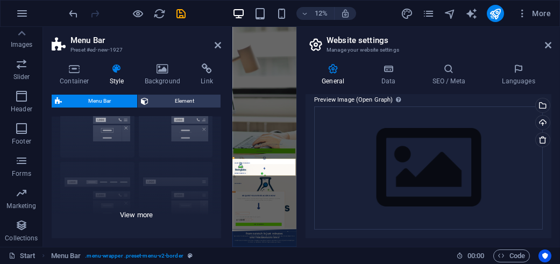
scroll to position [0, 0]
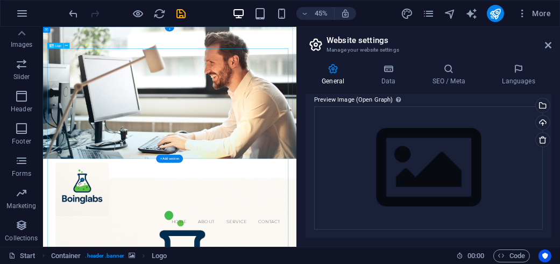
click at [550, 46] on icon at bounding box center [548, 45] width 6 height 9
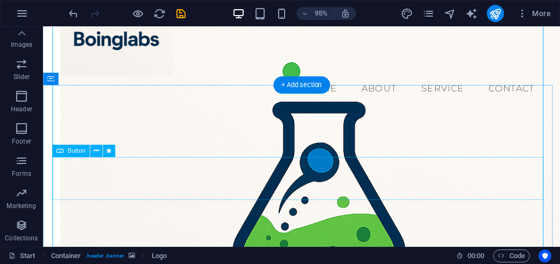
scroll to position [323, 0]
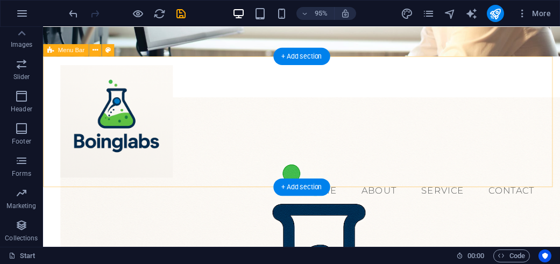
scroll to position [0, 0]
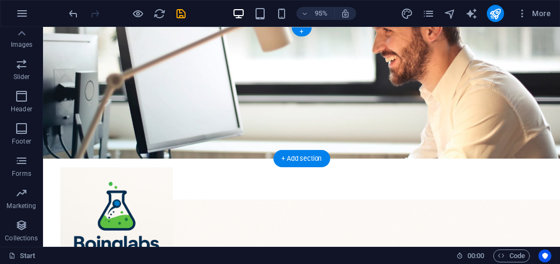
drag, startPoint x: 184, startPoint y: 242, endPoint x: 268, endPoint y: 59, distance: 201.6
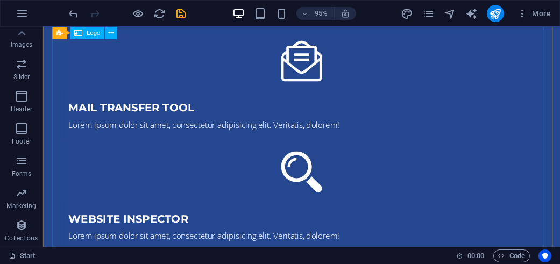
scroll to position [2227, 0]
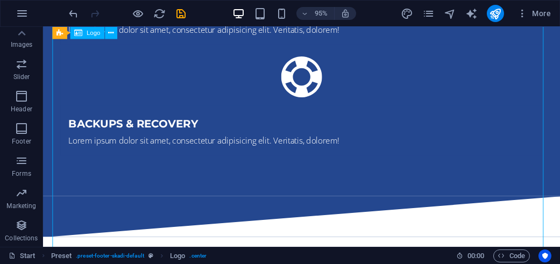
scroll to position [2255, 0]
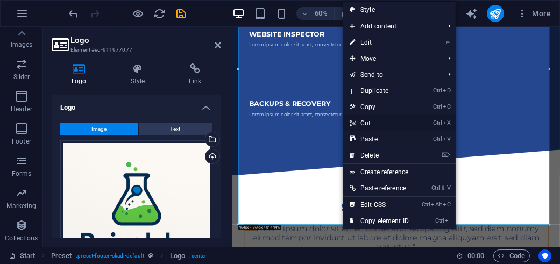
click at [365, 123] on link "Ctrl X Cut" at bounding box center [380, 123] width 72 height 16
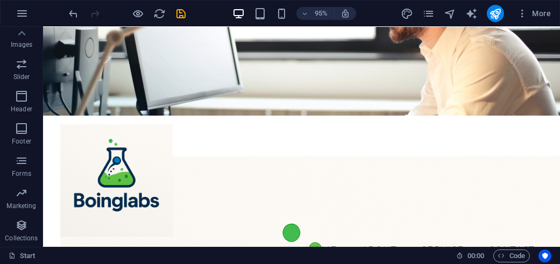
scroll to position [0, 0]
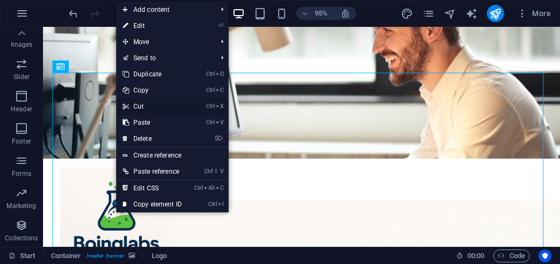
click at [141, 107] on link "Ctrl X Cut" at bounding box center [152, 107] width 72 height 16
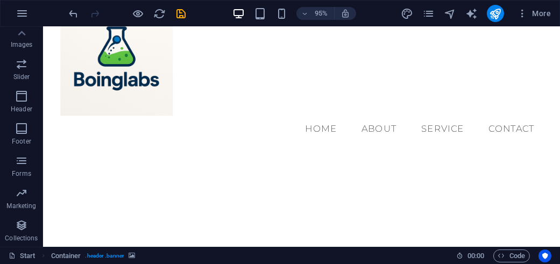
scroll to position [244, 0]
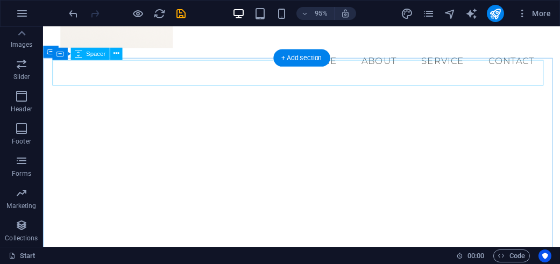
drag, startPoint x: 114, startPoint y: 101, endPoint x: 102, endPoint y: 83, distance: 21.7
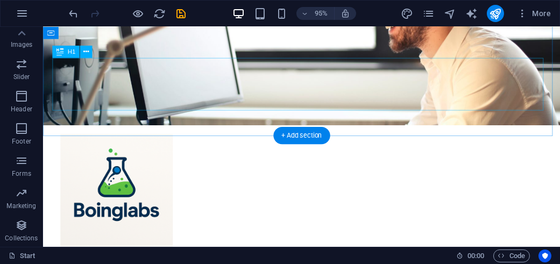
scroll to position [0, 0]
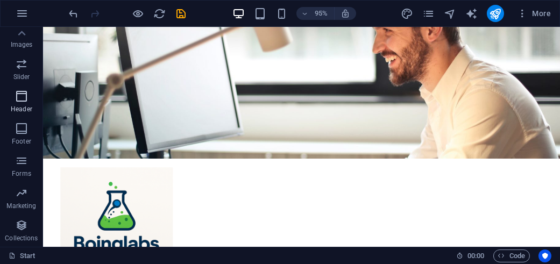
click at [25, 100] on icon "button" at bounding box center [21, 96] width 13 height 13
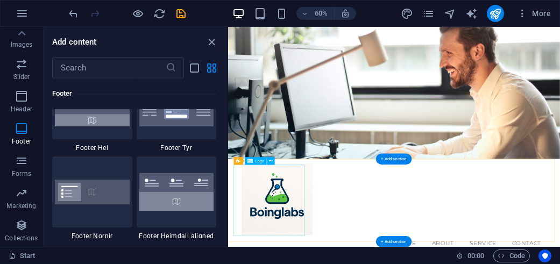
scroll to position [7171, 0]
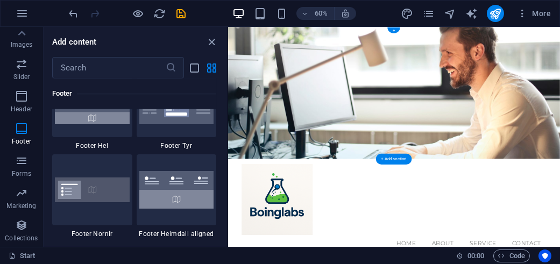
click at [242, 44] on figure at bounding box center [504, 137] width 553 height 220
